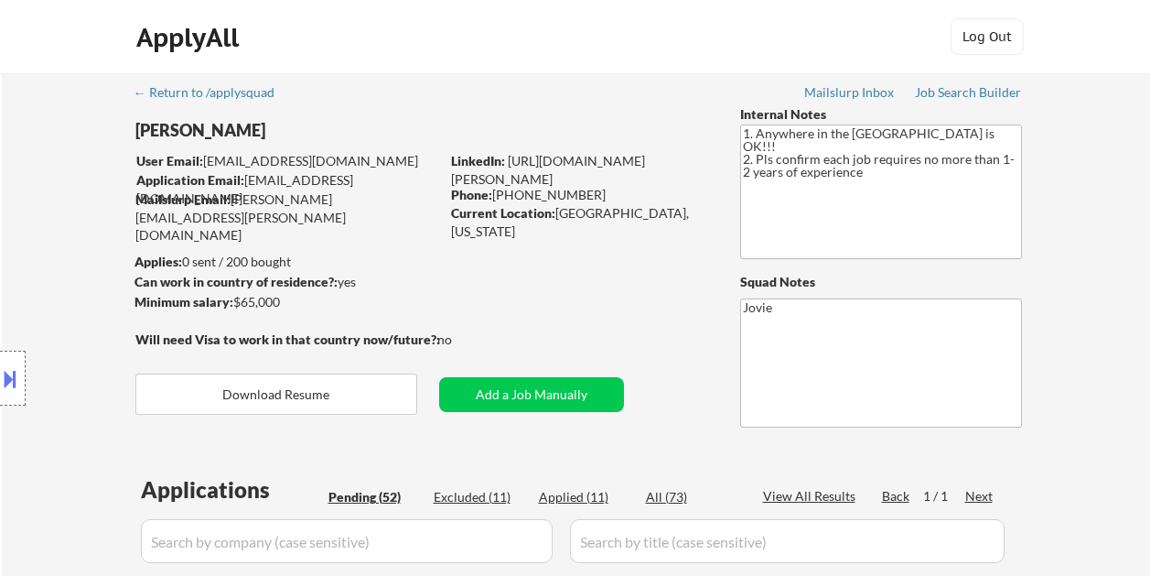
select select ""pending""
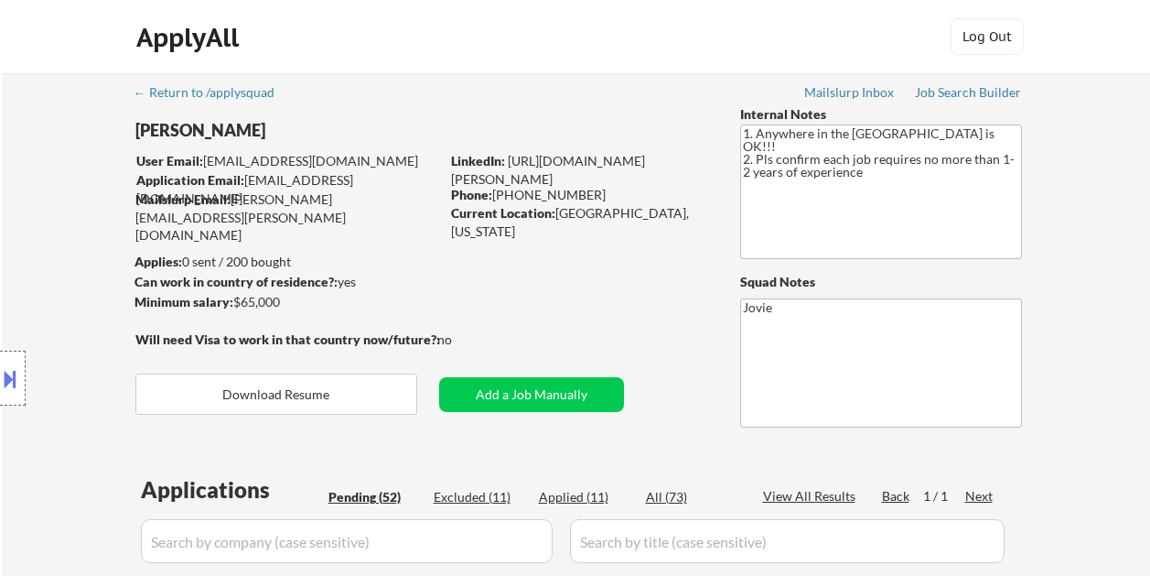
select select ""pending""
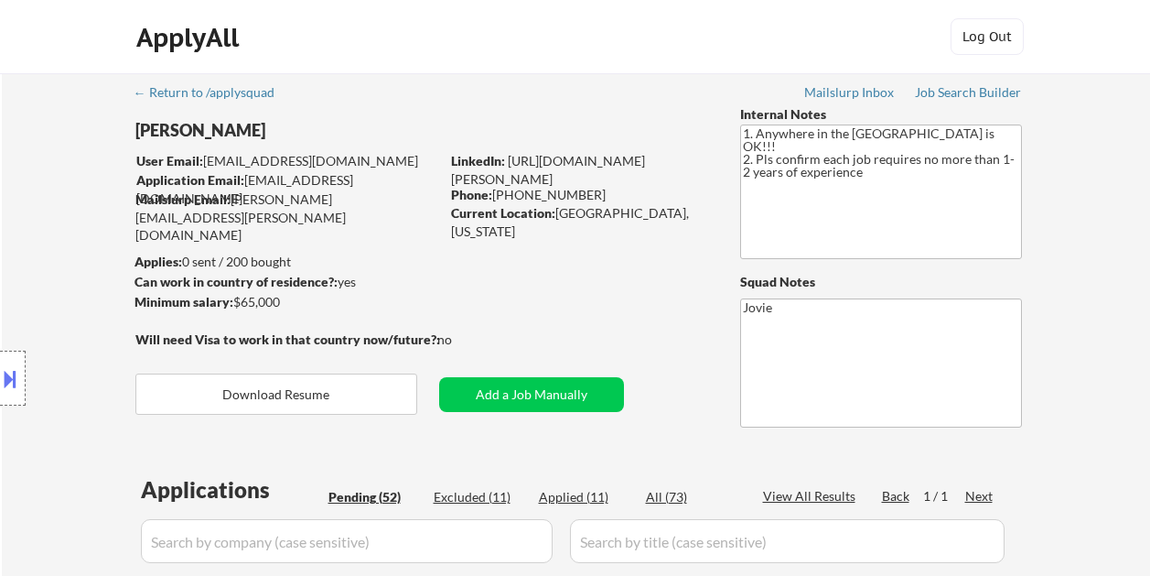
select select ""pending""
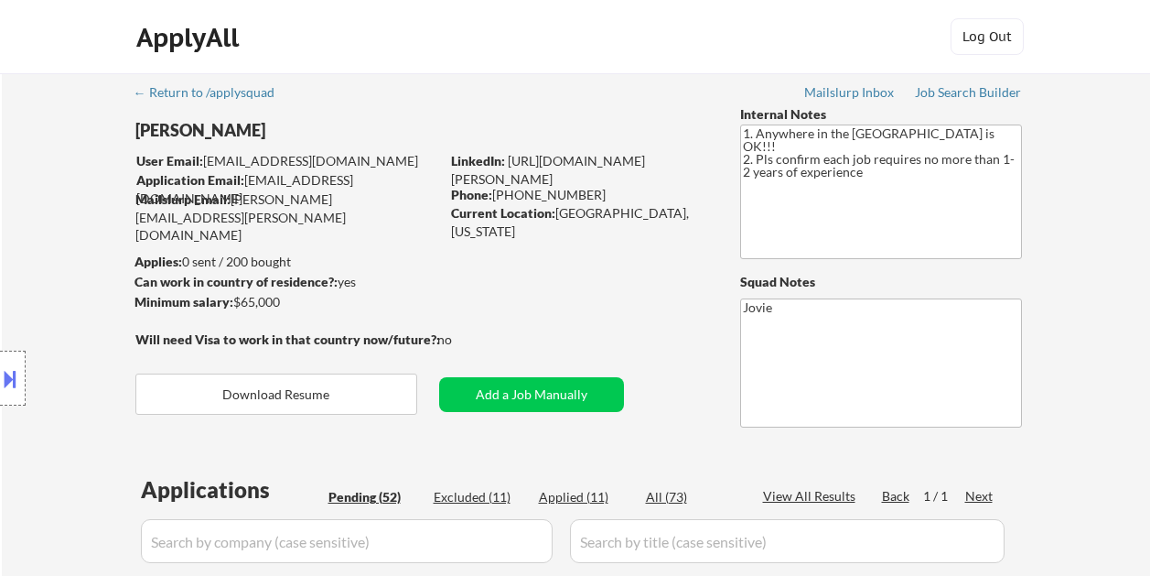
select select ""pending""
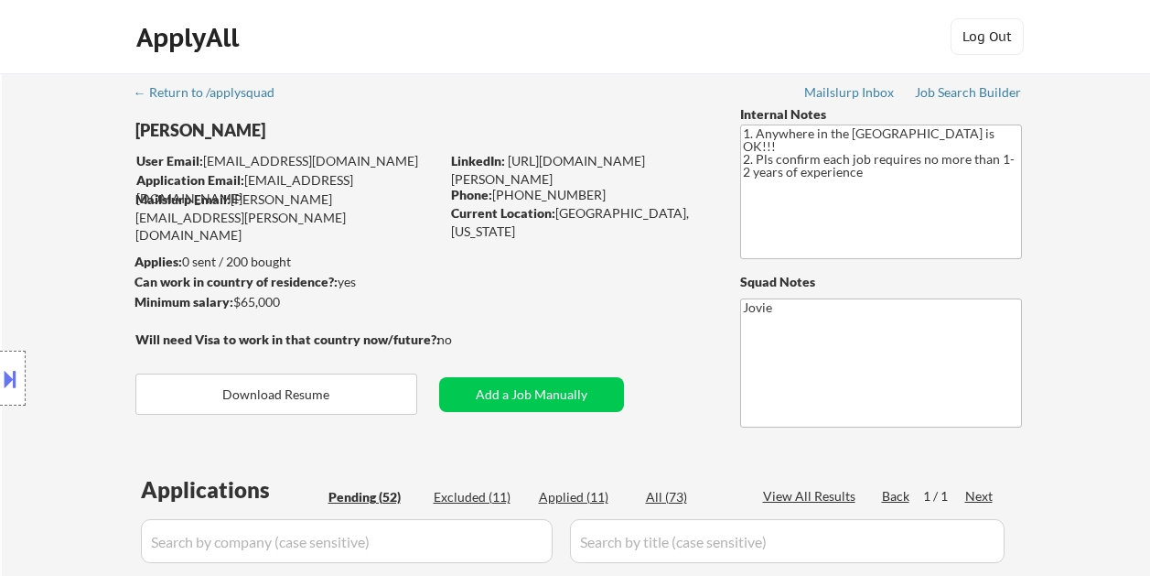
select select ""pending""
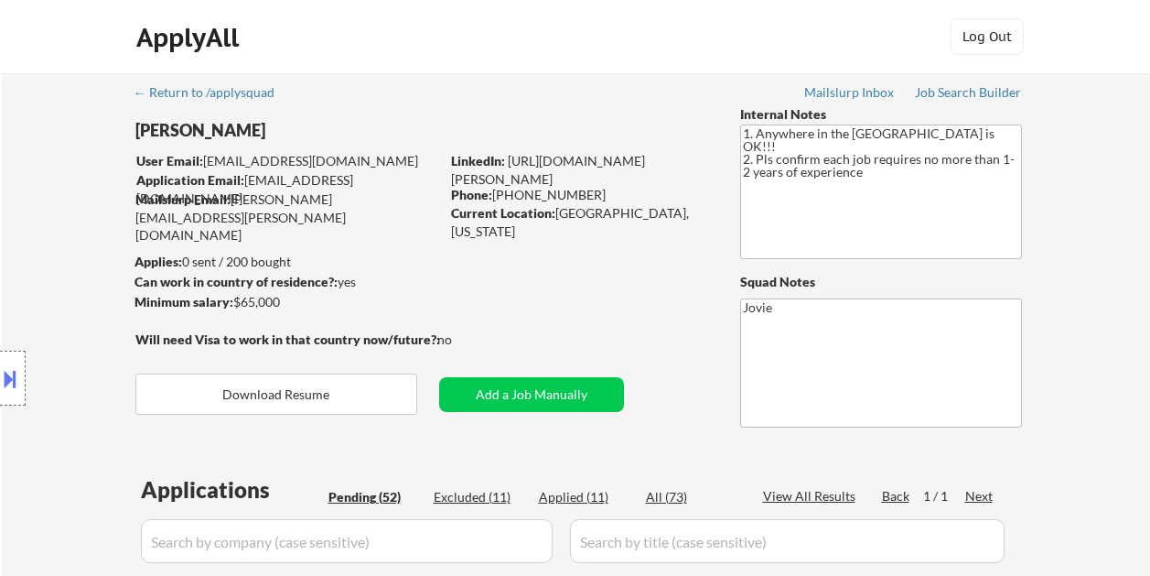
select select ""pending""
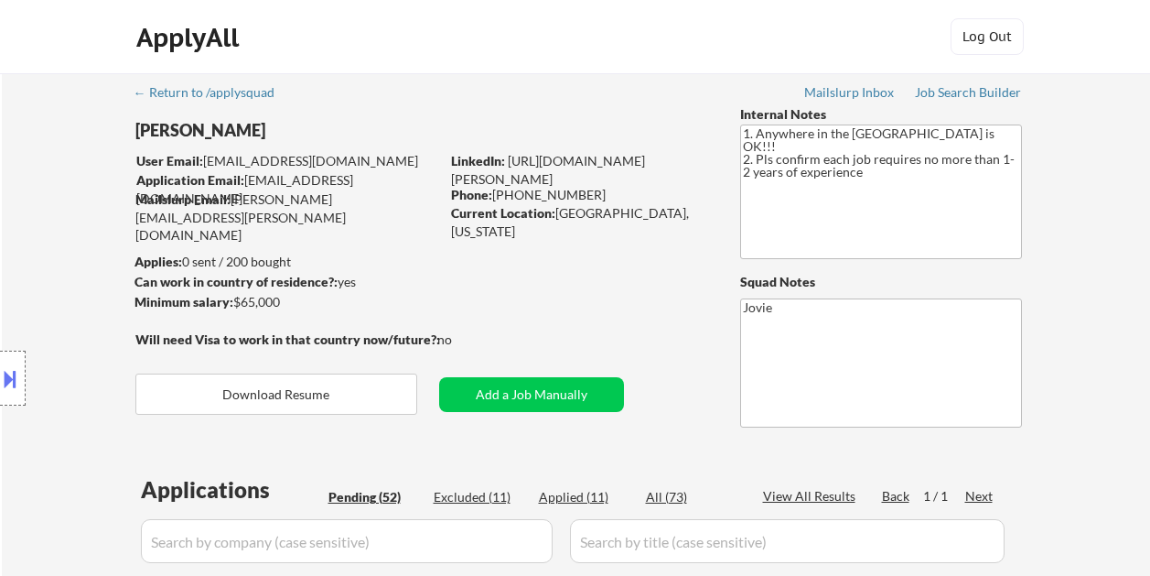
select select ""pending""
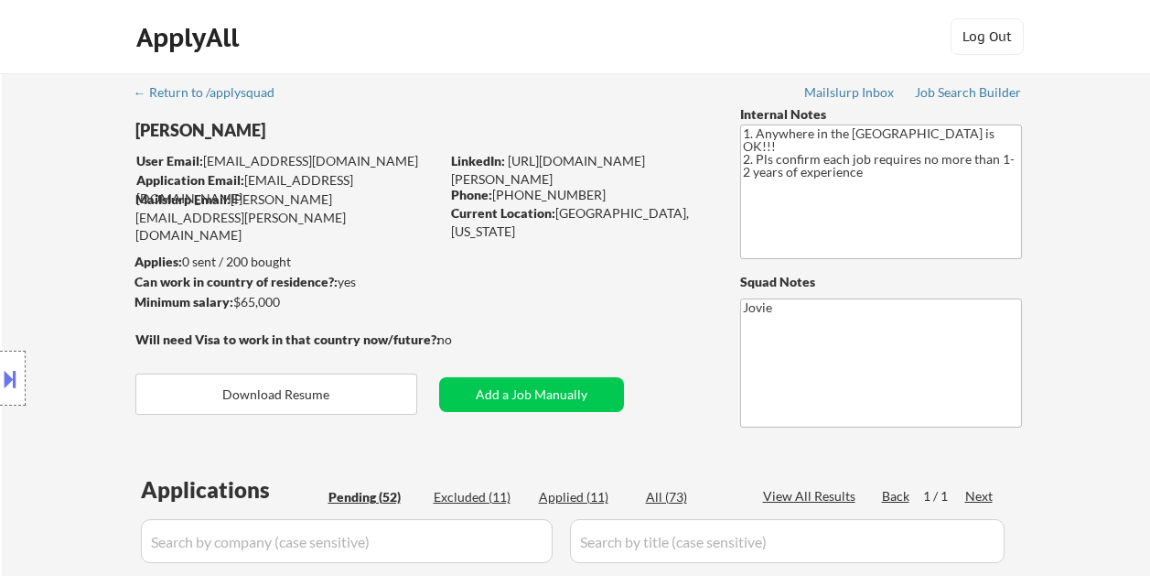
select select ""pending""
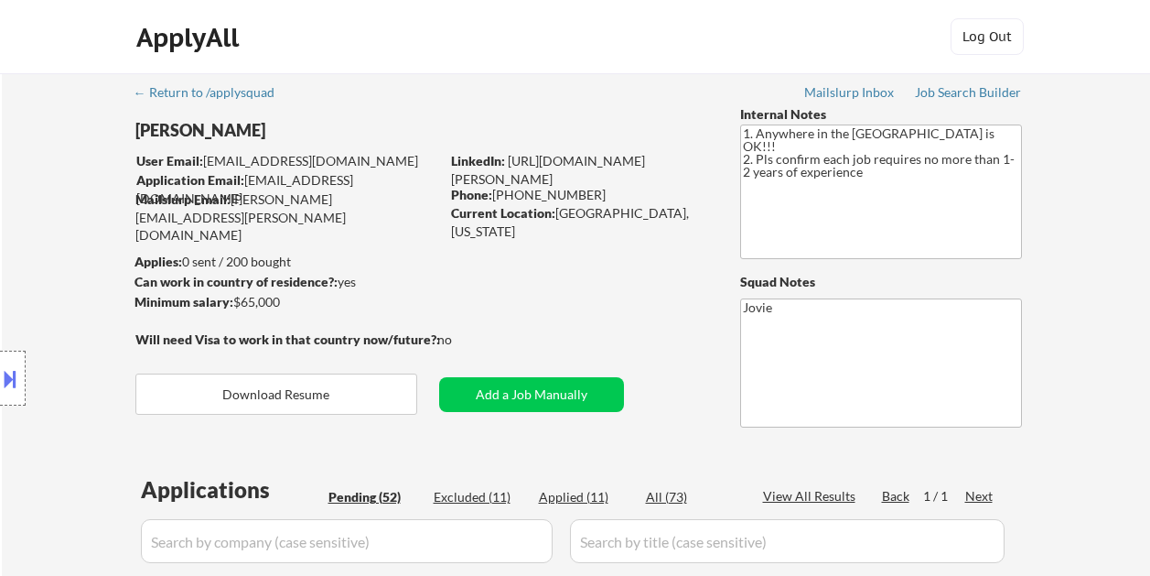
select select ""pending""
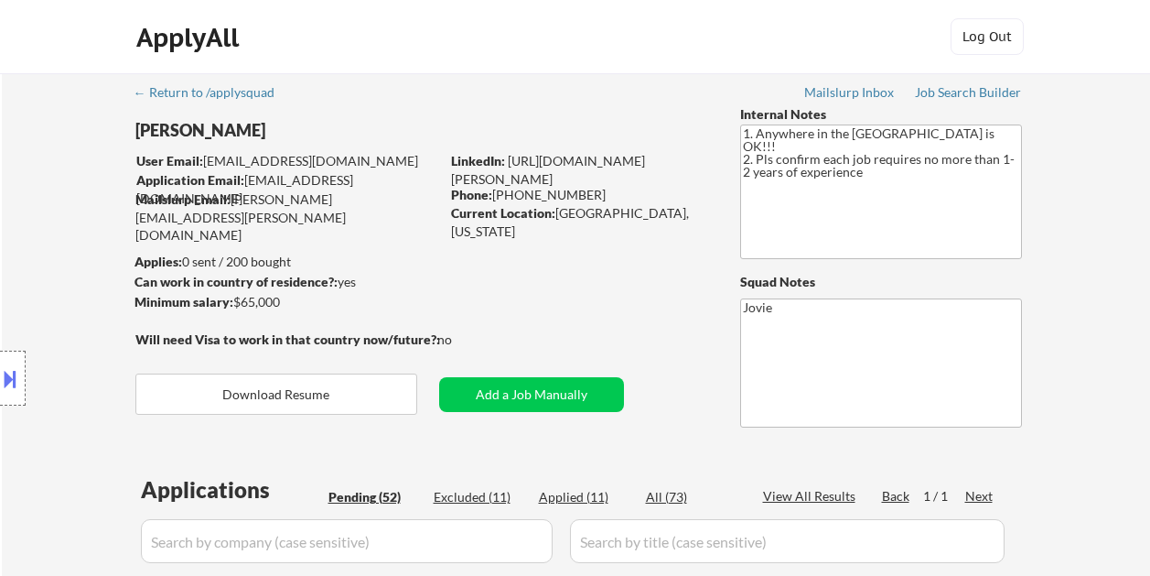
select select ""pending""
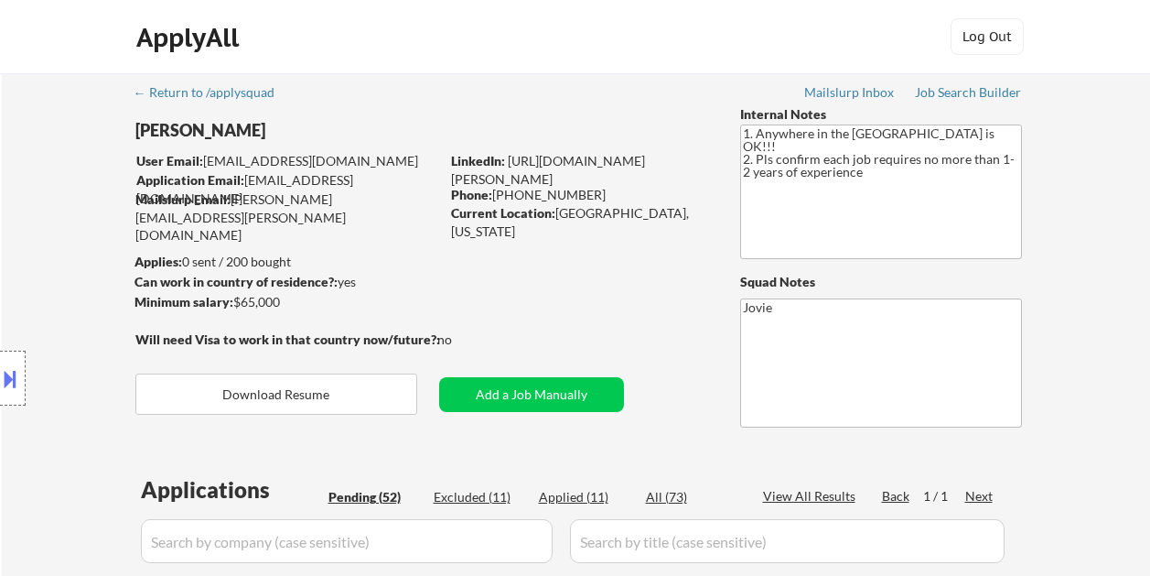
select select ""pending""
select select ""PLACEHOLDER_1427118222253""
select select ""pending""
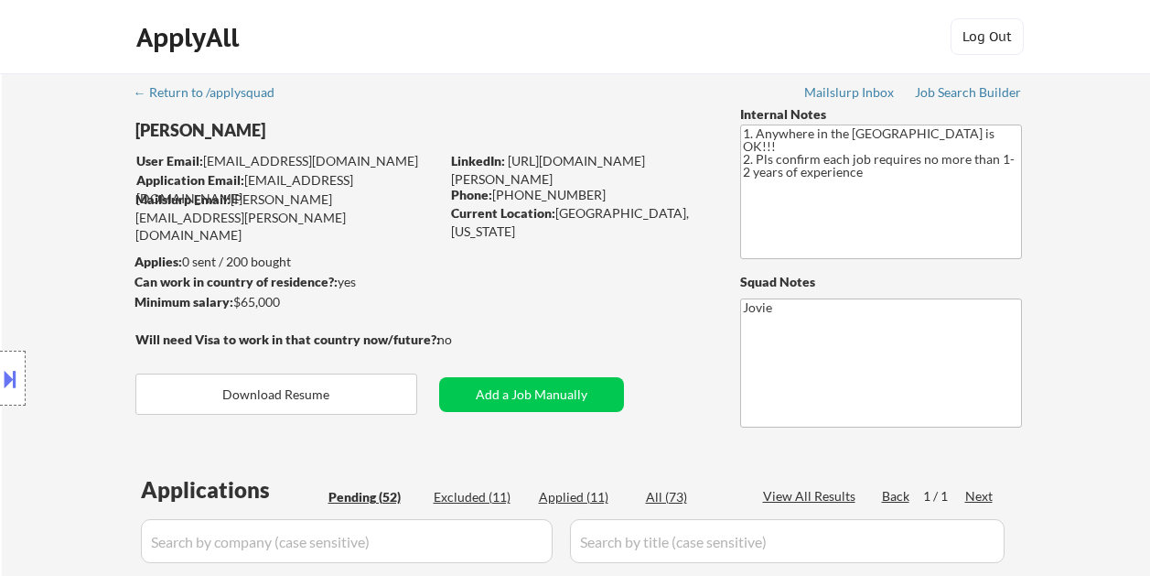
select select ""pending""
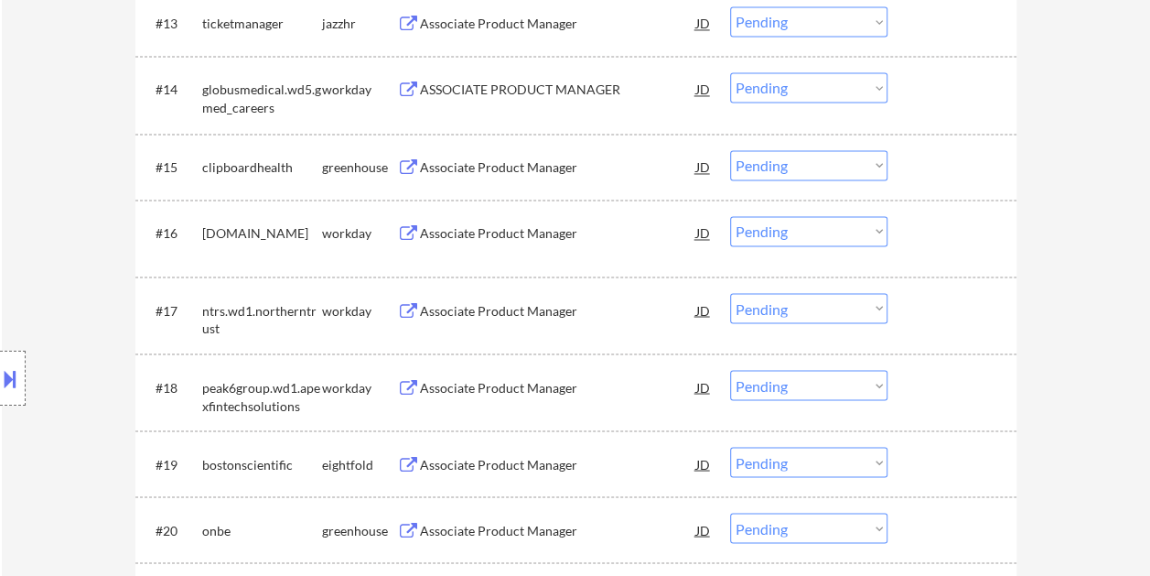
scroll to position [1064, 0]
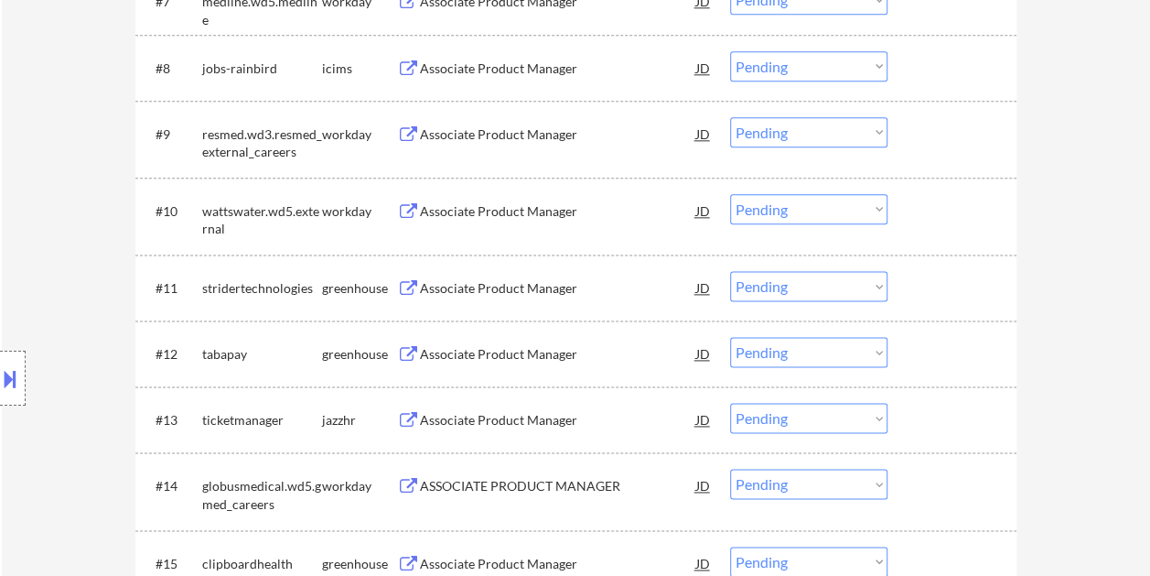
click at [908, 279] on div "#11 stridertechnologies greenhouse Associate Product Manager JD Choose an optio…" at bounding box center [573, 287] width 864 height 49
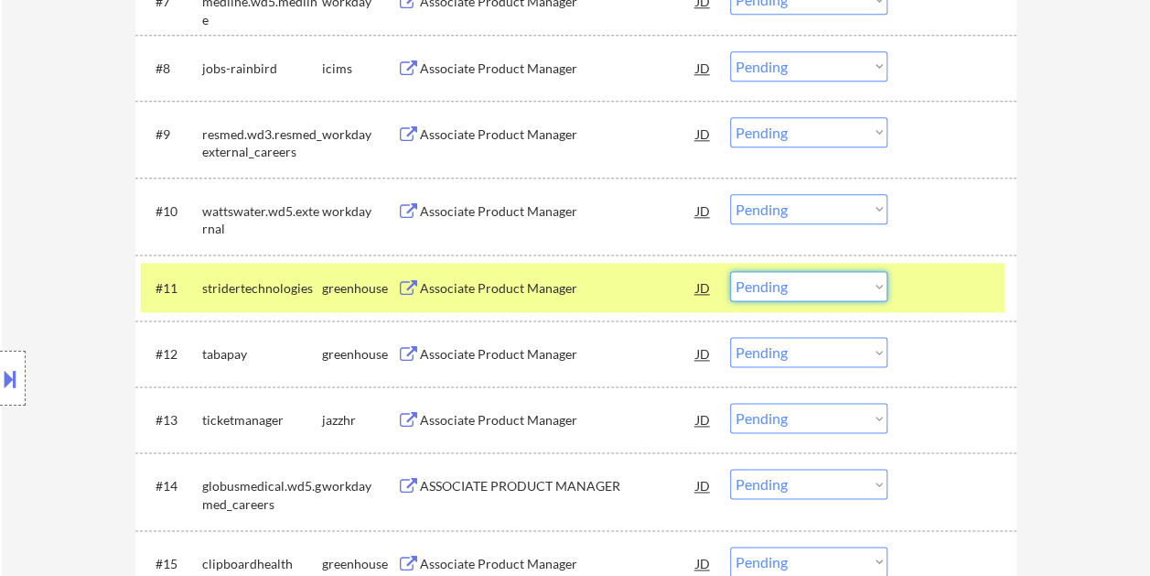
click at [879, 293] on select "Choose an option... Pending Applied Excluded (Questions) Excluded (Expired) Exc…" at bounding box center [808, 286] width 157 height 30
click at [730, 271] on select "Choose an option... Pending Applied Excluded (Questions) Excluded (Expired) Exc…" at bounding box center [808, 286] width 157 height 30
select select ""pending""
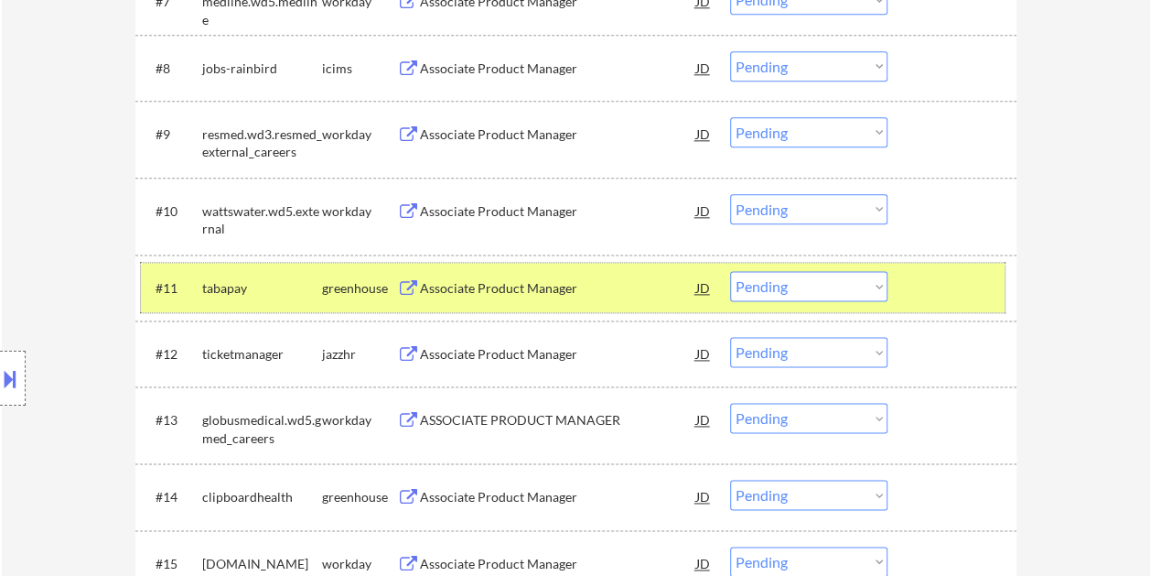
click at [935, 294] on div at bounding box center [954, 287] width 81 height 33
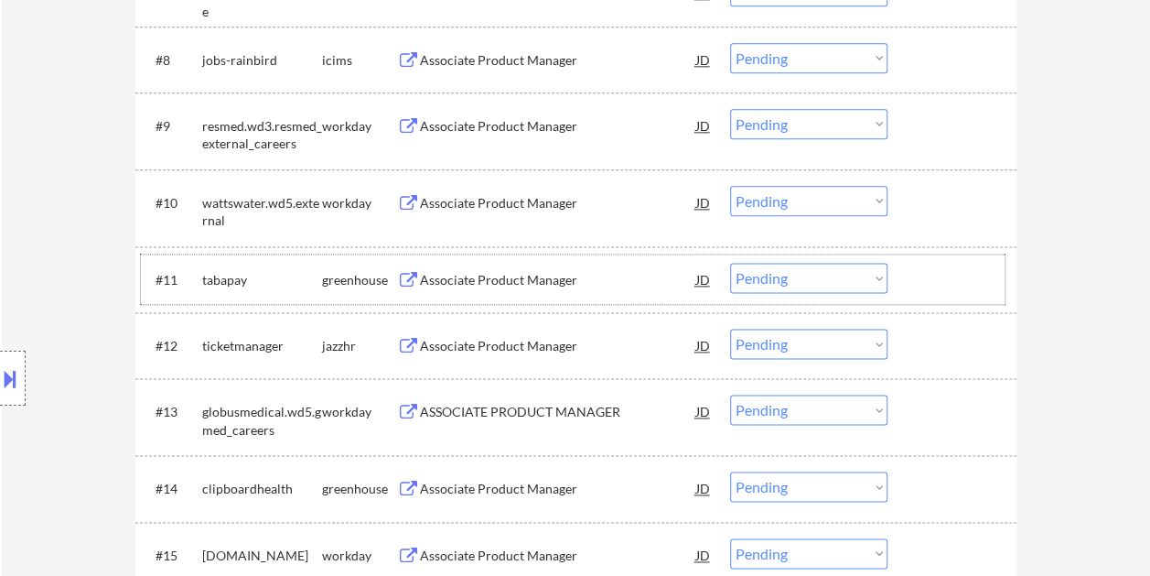
scroll to position [1135, 0]
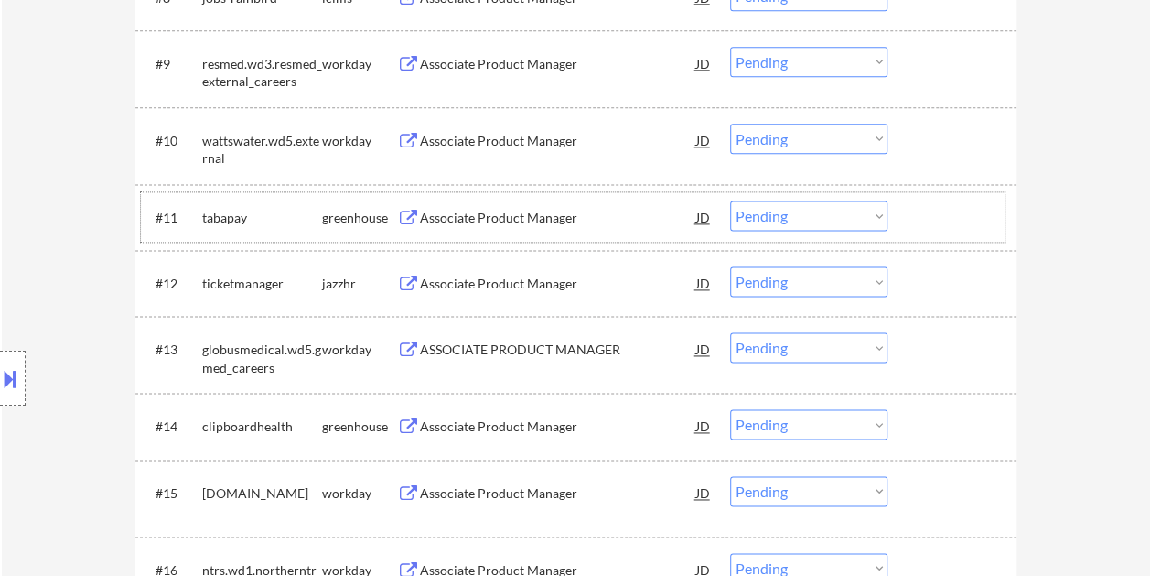
click at [911, 208] on div "#11 tabapay greenhouse Associate Product Manager JD Choose an option... Pending…" at bounding box center [573, 216] width 864 height 49
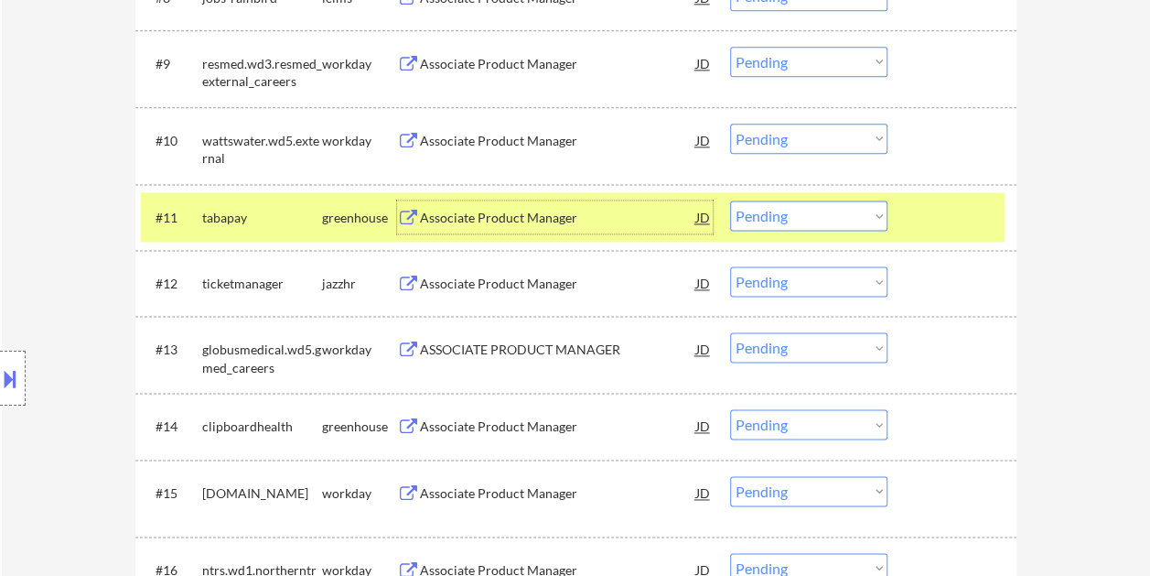
click at [591, 229] on div "Associate Product Manager" at bounding box center [558, 216] width 276 height 33
